Goal: Browse casually: Explore the website without a specific task or goal

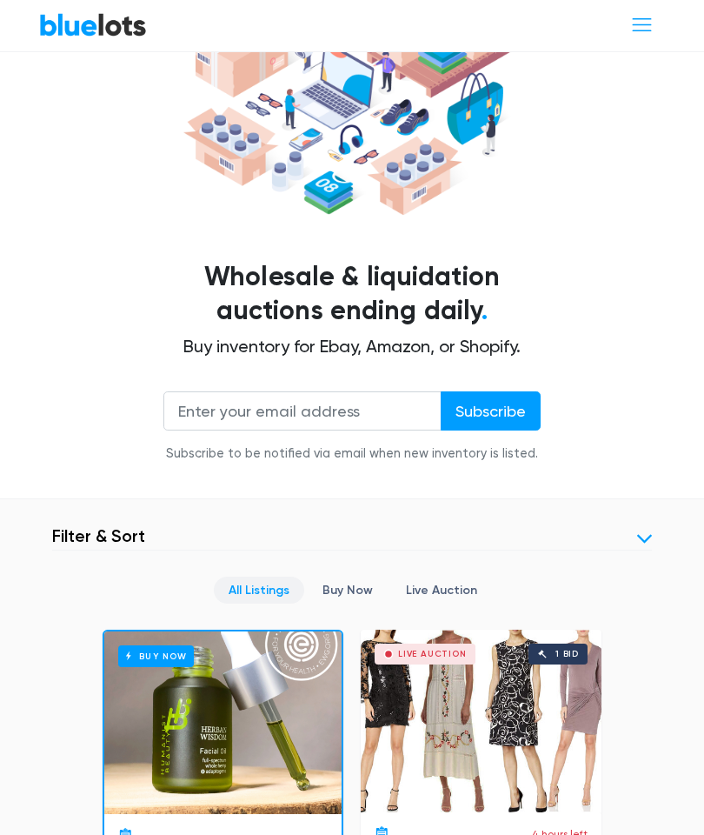
scroll to position [160, 0]
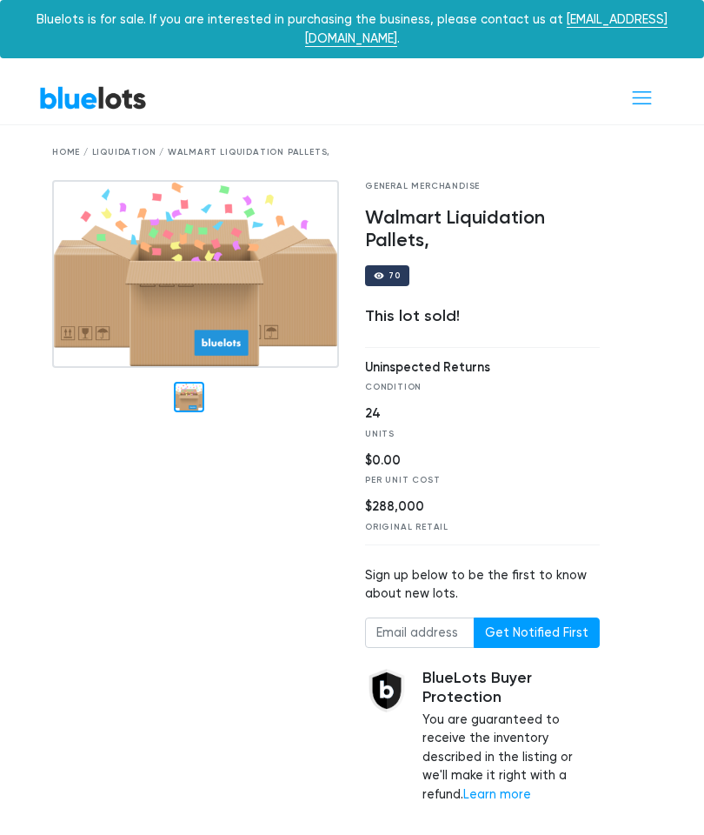
click at [97, 85] on link "BlueLots" at bounding box center [93, 97] width 108 height 25
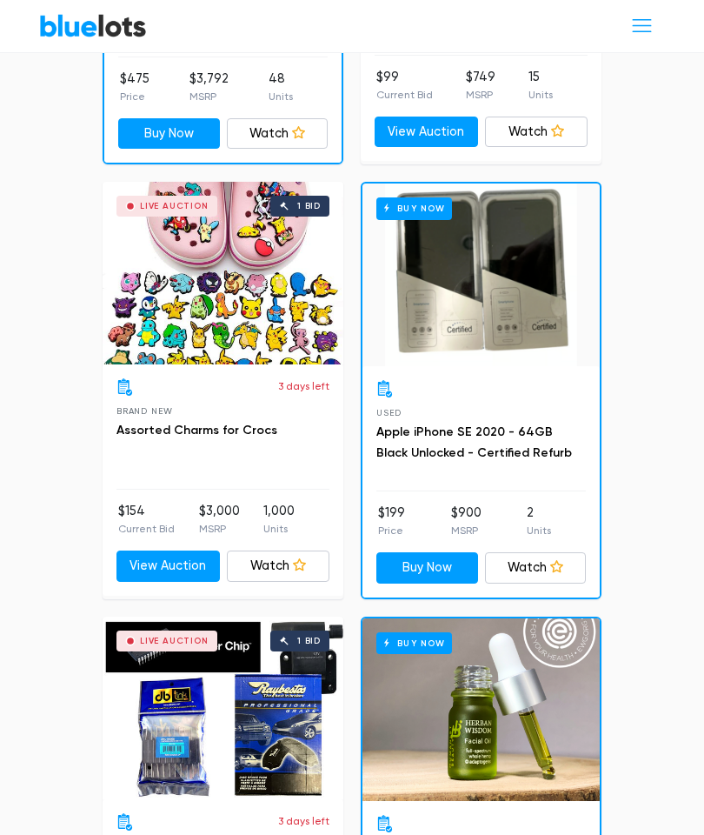
scroll to position [1490, 0]
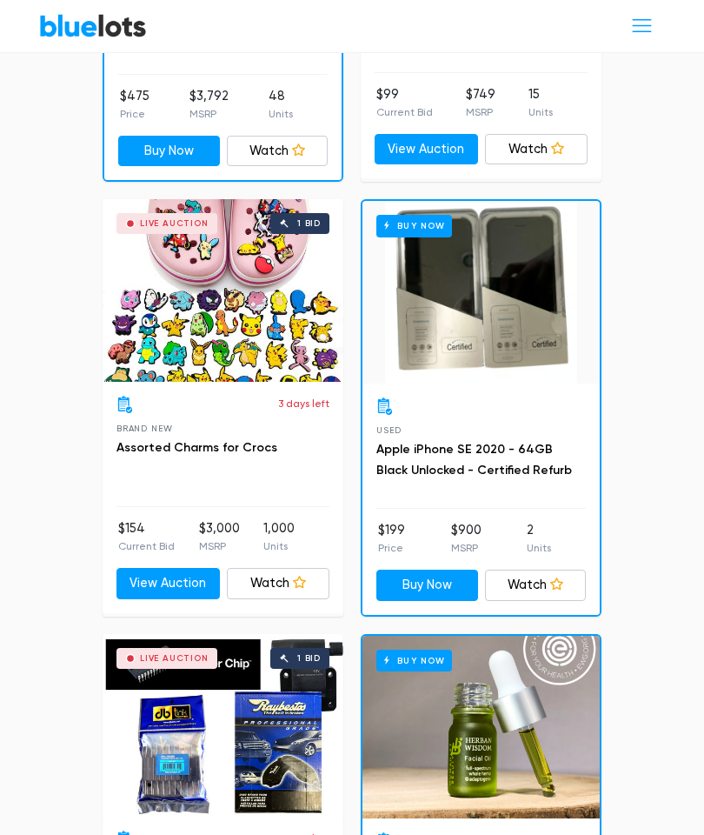
click at [283, 720] on div "Live Auction 1 bid" at bounding box center [223, 725] width 241 height 183
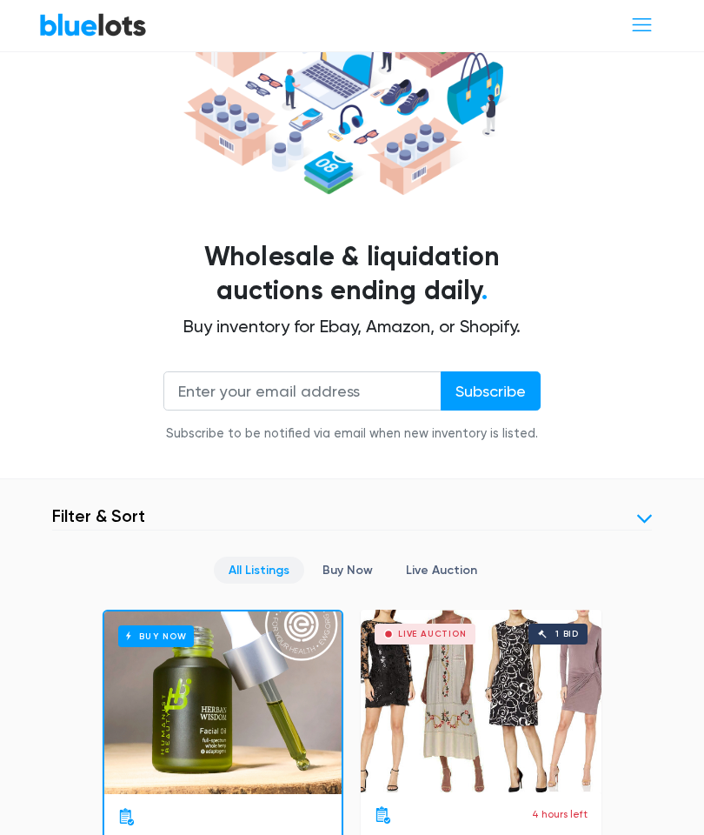
scroll to position [194, 0]
